Goal: Task Accomplishment & Management: Use online tool/utility

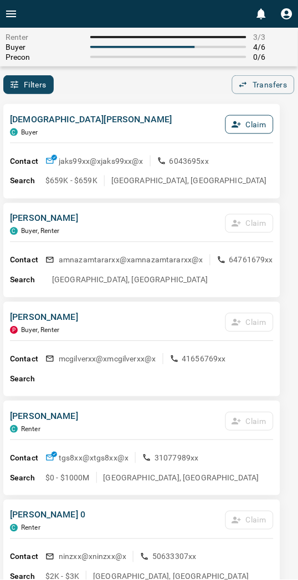
click at [251, 129] on button "Claim" at bounding box center [249, 124] width 48 height 19
click at [251, 129] on button "Confirm Claim" at bounding box center [233, 124] width 79 height 19
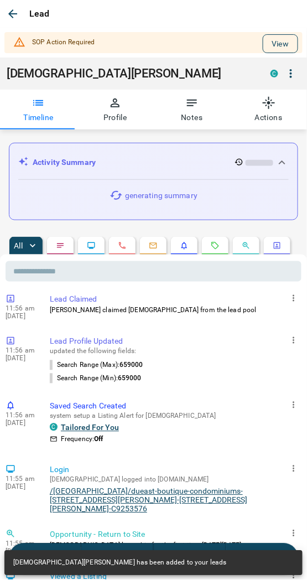
click at [277, 36] on button "View" at bounding box center [280, 43] width 35 height 19
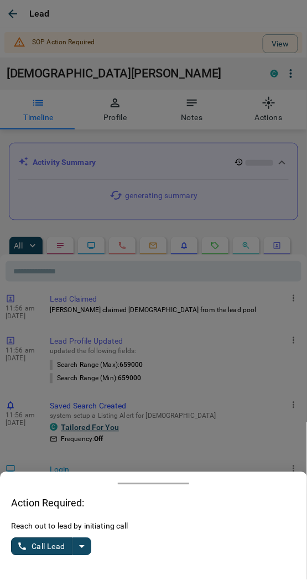
click at [83, 549] on icon "split button" at bounding box center [81, 546] width 13 height 13
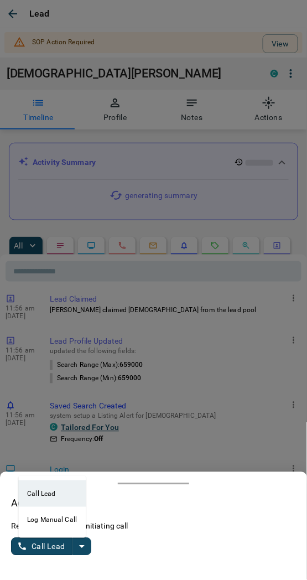
click at [36, 510] on li "Log Manual Call" at bounding box center [52, 520] width 68 height 27
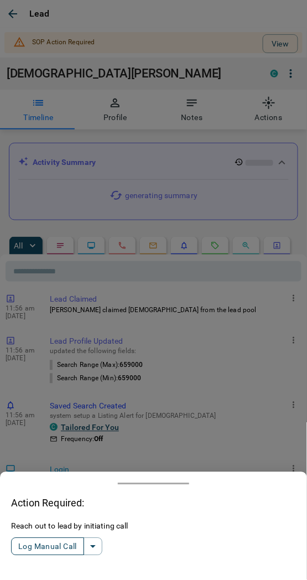
click at [35, 556] on button "Log Manual Call" at bounding box center [47, 547] width 73 height 18
drag, startPoint x: 19, startPoint y: 543, endPoint x: 0, endPoint y: 507, distance: 40.6
click at [19, 543] on button "Yes" at bounding box center [22, 546] width 22 height 17
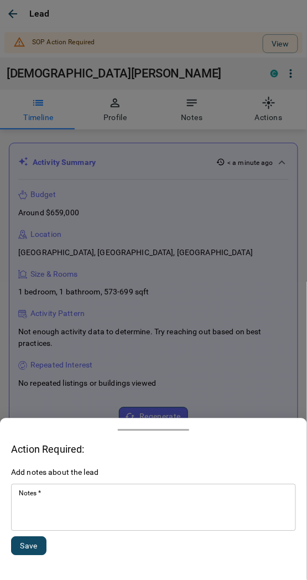
drag, startPoint x: 91, startPoint y: 507, endPoint x: 76, endPoint y: 511, distance: 15.4
click at [84, 511] on textarea "Notes   *" at bounding box center [153, 508] width 269 height 38
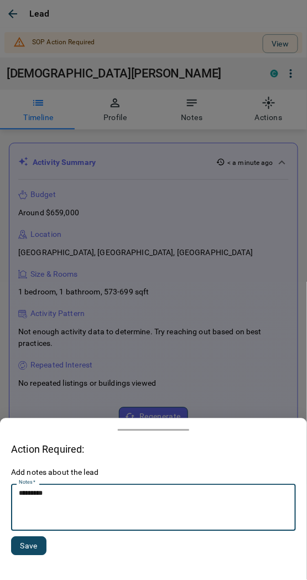
type textarea "*********"
click at [27, 547] on button "Save" at bounding box center [28, 546] width 35 height 19
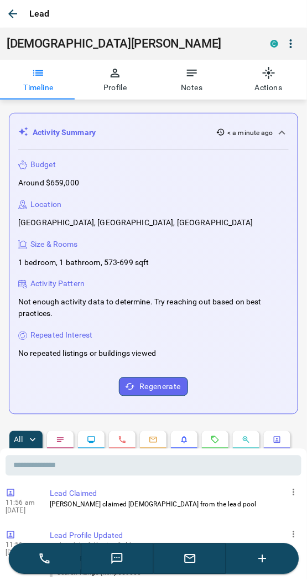
click at [14, 14] on icon "button" at bounding box center [12, 13] width 13 height 13
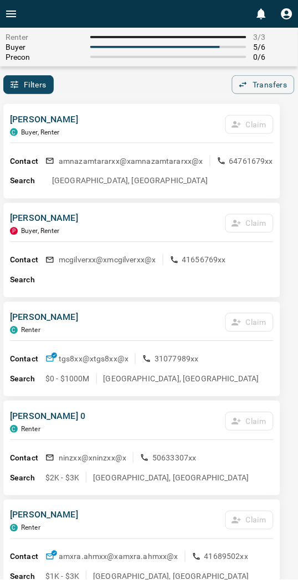
click at [111, 107] on div "[PERSON_NAME] C Buyer, Renter Claim Contact amnazamtararxx@x amnazamtararxx@x 6…" at bounding box center [141, 151] width 277 height 95
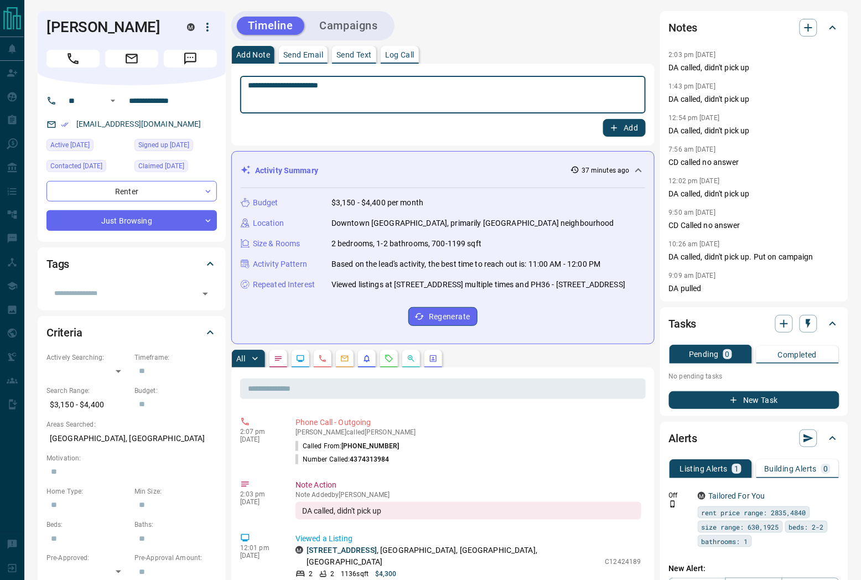
click at [67, 62] on icon "Call" at bounding box center [73, 58] width 14 height 14
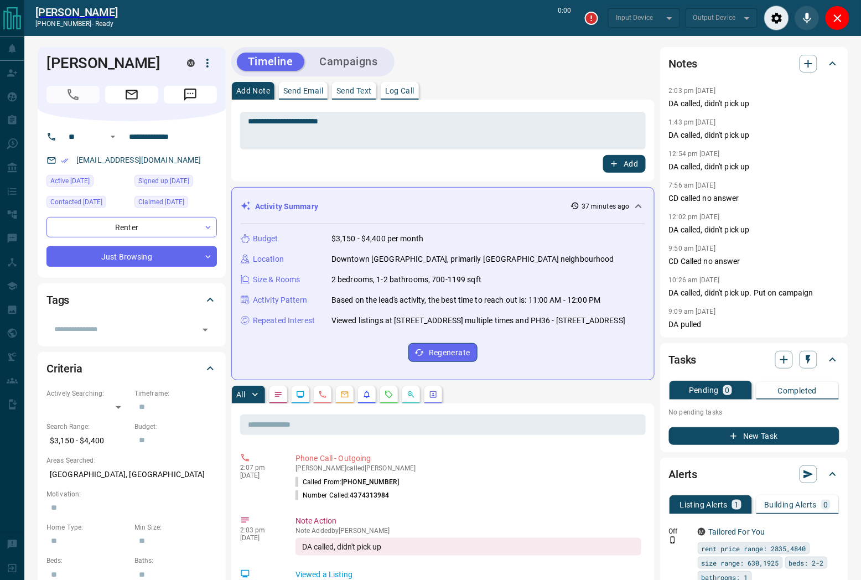
type input "*******"
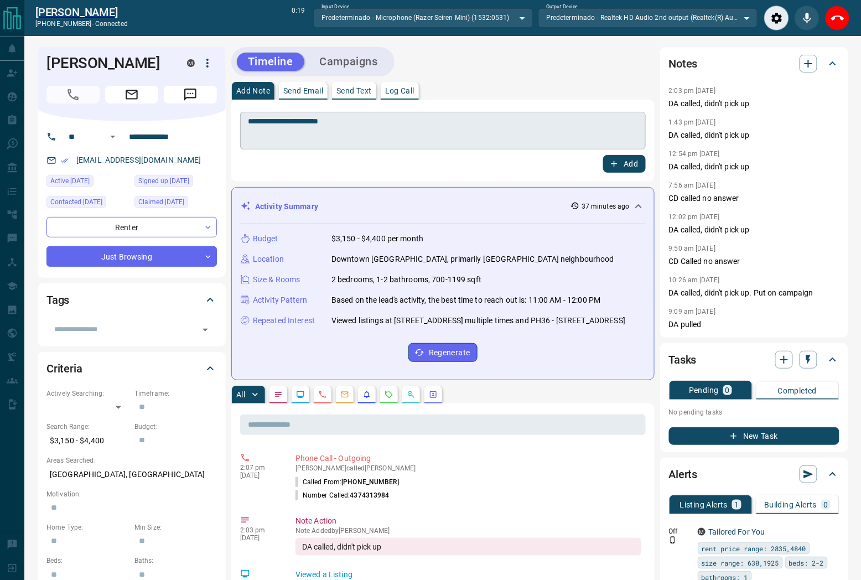
click at [387, 115] on div "**********" at bounding box center [443, 131] width 406 height 38
click at [839, 19] on icon "End Call" at bounding box center [837, 18] width 13 height 13
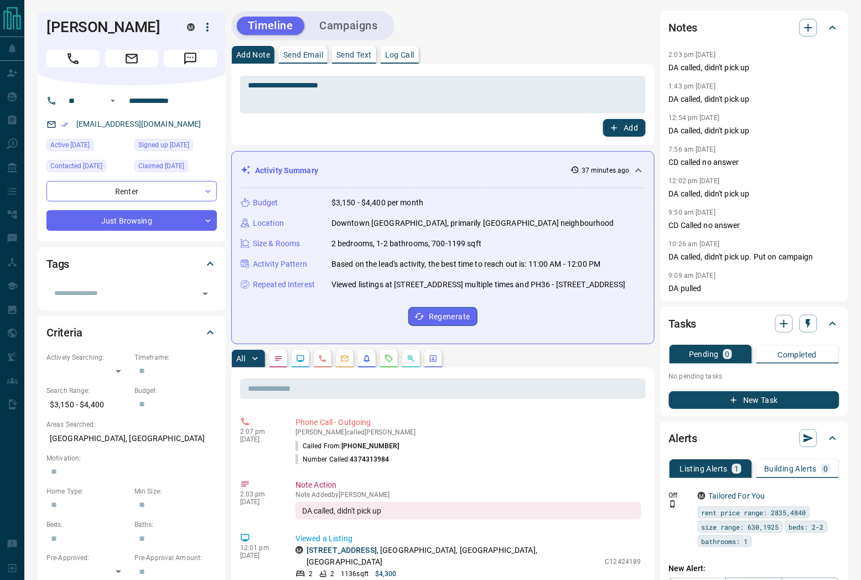
drag, startPoint x: 638, startPoint y: 122, endPoint x: 633, endPoint y: 118, distance: 6.3
click at [637, 122] on button "Add" at bounding box center [624, 128] width 42 height 18
